Goal: Transaction & Acquisition: Purchase product/service

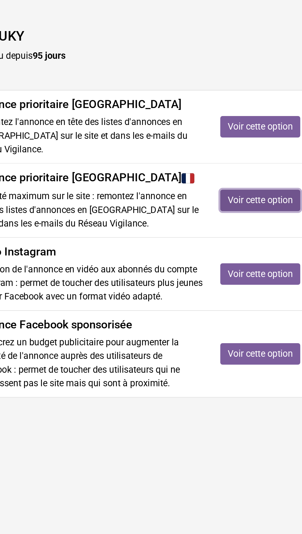
click at [234, 156] on link "Voir cette option" at bounding box center [228, 152] width 43 height 12
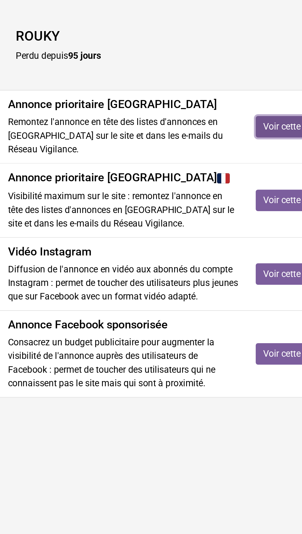
click at [220, 114] on link "Voir cette option" at bounding box center [228, 112] width 43 height 12
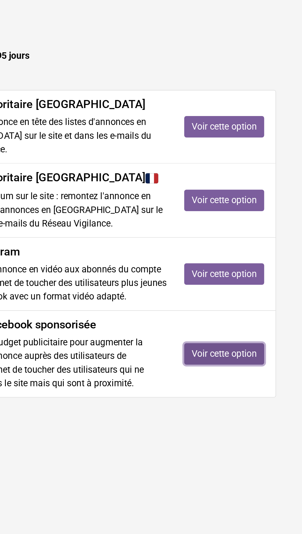
click at [238, 236] on link "Voir cette option" at bounding box center [228, 236] width 43 height 12
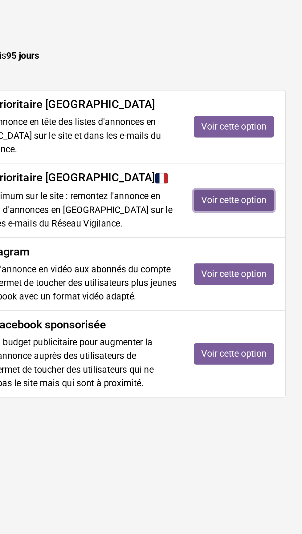
click at [239, 150] on link "Voir cette option" at bounding box center [228, 152] width 43 height 12
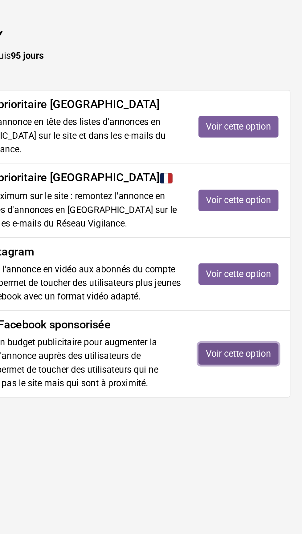
click at [238, 239] on link "Voir cette option" at bounding box center [228, 236] width 43 height 12
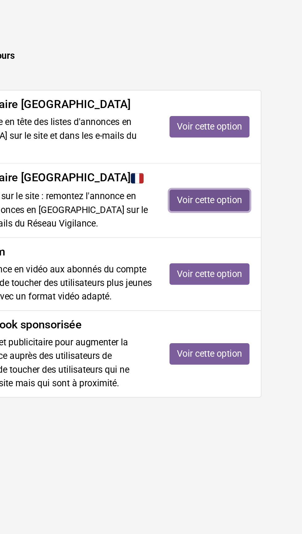
click at [234, 153] on link "Voir cette option" at bounding box center [228, 152] width 43 height 12
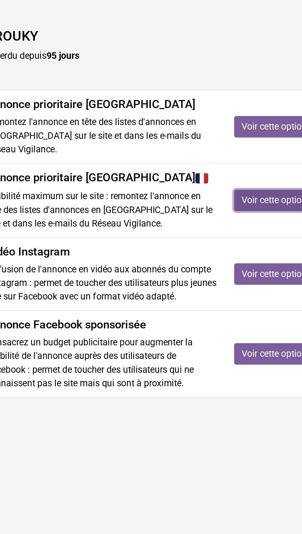
click at [225, 155] on link "Voir cette option" at bounding box center [228, 152] width 43 height 12
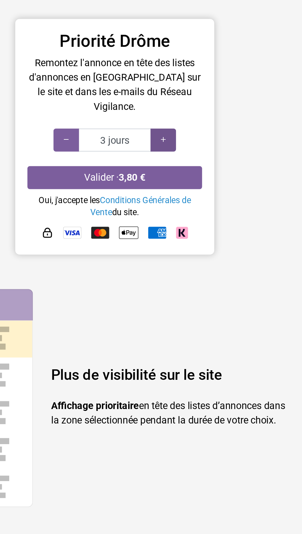
click at [177, 151] on icon at bounding box center [175, 154] width 5 height 6
click at [176, 148] on div at bounding box center [175, 154] width 13 height 12
click at [177, 151] on icon at bounding box center [175, 154] width 5 height 6
click at [130, 150] on div at bounding box center [126, 154] width 13 height 12
type input "5 jours"
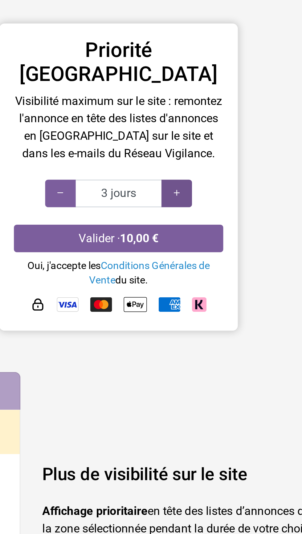
click at [176, 161] on icon at bounding box center [175, 164] width 5 height 6
click at [180, 159] on div at bounding box center [175, 165] width 13 height 12
click at [127, 161] on icon at bounding box center [126, 164] width 5 height 6
click at [125, 161] on icon at bounding box center [126, 164] width 5 height 6
click at [179, 159] on div at bounding box center [175, 165] width 13 height 12
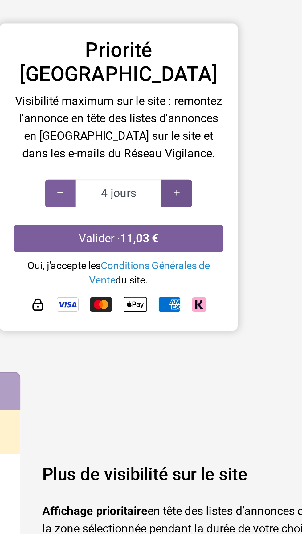
click at [177, 161] on icon at bounding box center [175, 164] width 5 height 6
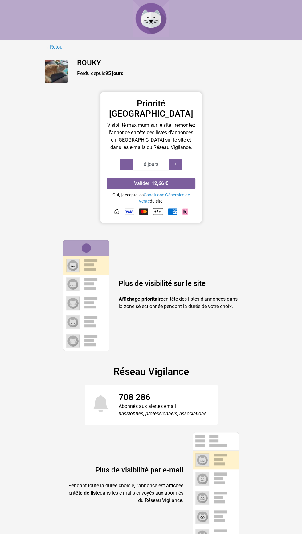
click at [227, 340] on div "Retour ROUKY Perdu depuis 95 jours Priorité France Visibilité maximum sur le si…" at bounding box center [151, 294] width 222 height 502
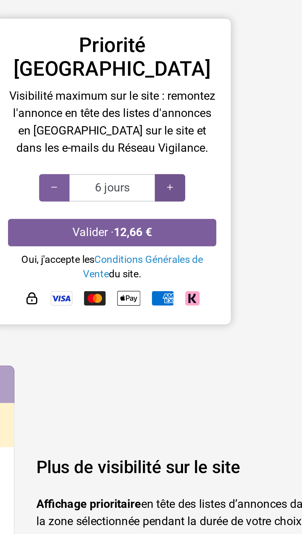
click at [176, 161] on icon at bounding box center [175, 164] width 5 height 6
click at [178, 161] on icon at bounding box center [175, 164] width 5 height 6
click at [180, 159] on div at bounding box center [175, 165] width 13 height 12
click at [178, 159] on div at bounding box center [175, 165] width 13 height 12
type input "10 jours"
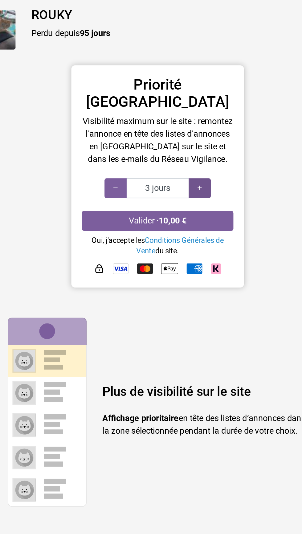
click at [178, 161] on icon at bounding box center [175, 164] width 5 height 6
click at [176, 161] on icon at bounding box center [175, 164] width 5 height 6
type input "6 jours"
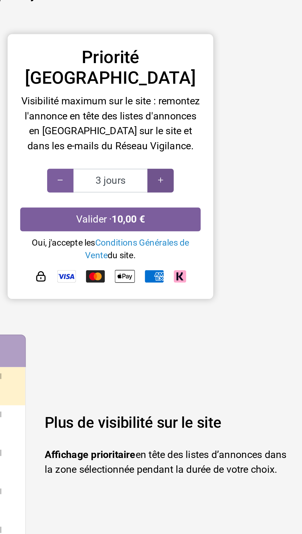
click at [178, 159] on div at bounding box center [175, 165] width 13 height 12
click at [176, 161] on icon at bounding box center [175, 164] width 5 height 6
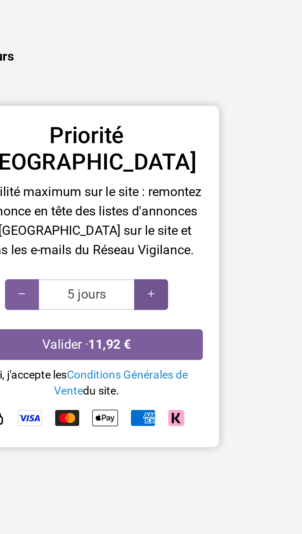
click at [177, 161] on icon at bounding box center [175, 164] width 5 height 6
type input "6 jours"
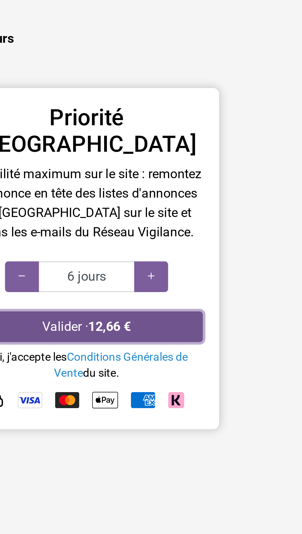
click at [170, 178] on button "Valider · 12,66 €" at bounding box center [151, 184] width 89 height 12
